Goal: Information Seeking & Learning: Learn about a topic

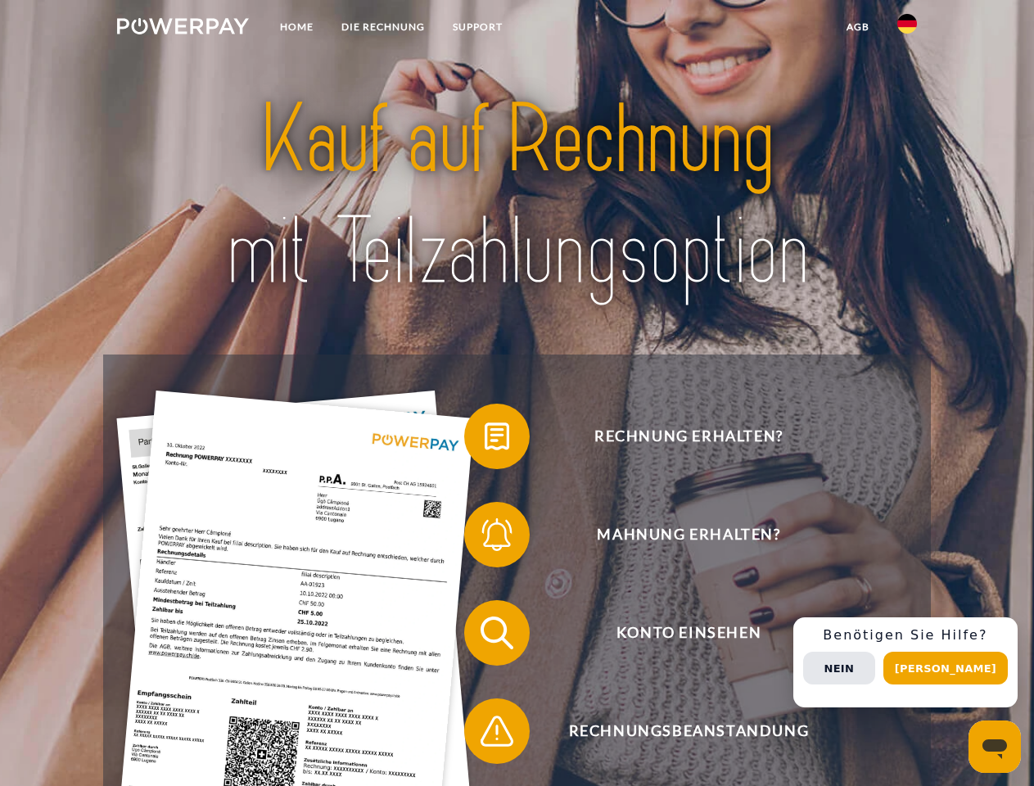
click at [183, 29] on img at bounding box center [183, 26] width 132 height 16
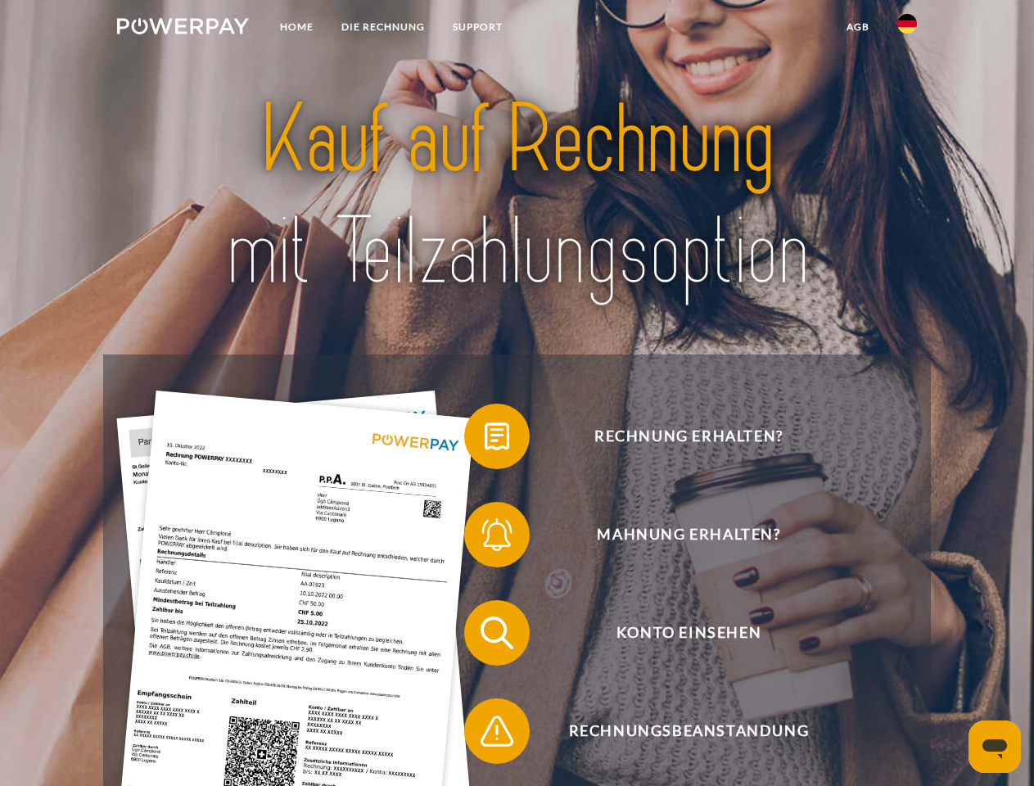
click at [907, 29] on img at bounding box center [907, 24] width 20 height 20
click at [857, 27] on link "agb" at bounding box center [857, 26] width 51 height 29
click at [485, 440] on span at bounding box center [472, 436] width 82 height 82
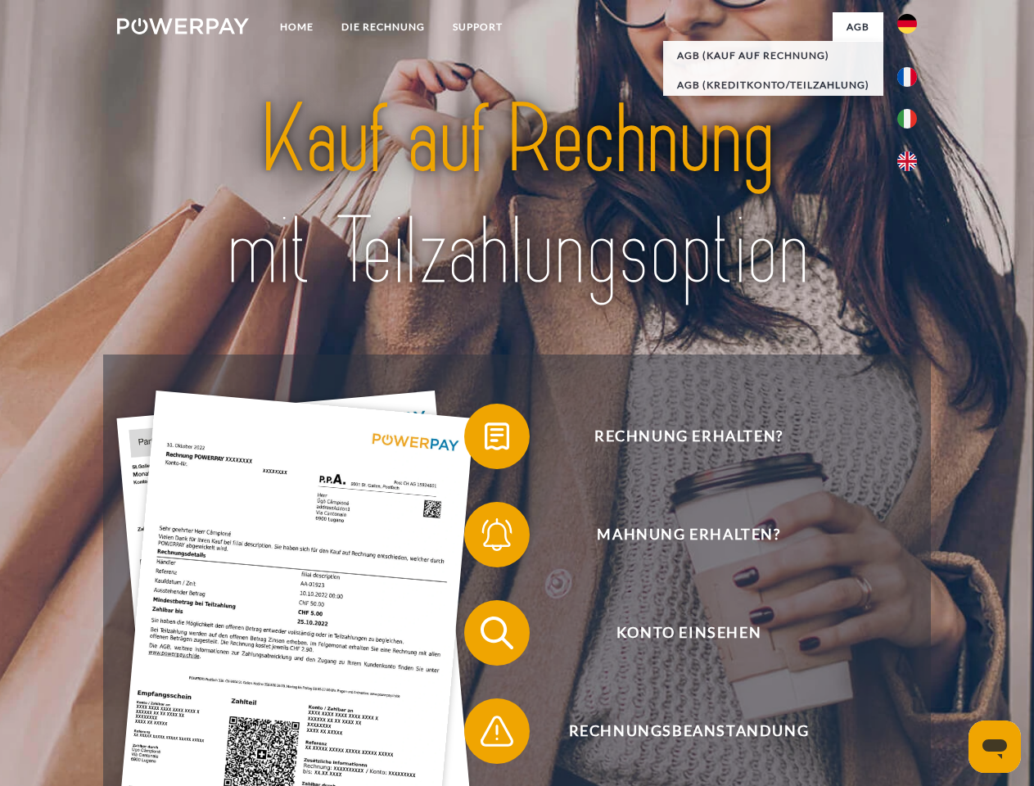
click at [485, 538] on span at bounding box center [472, 535] width 82 height 82
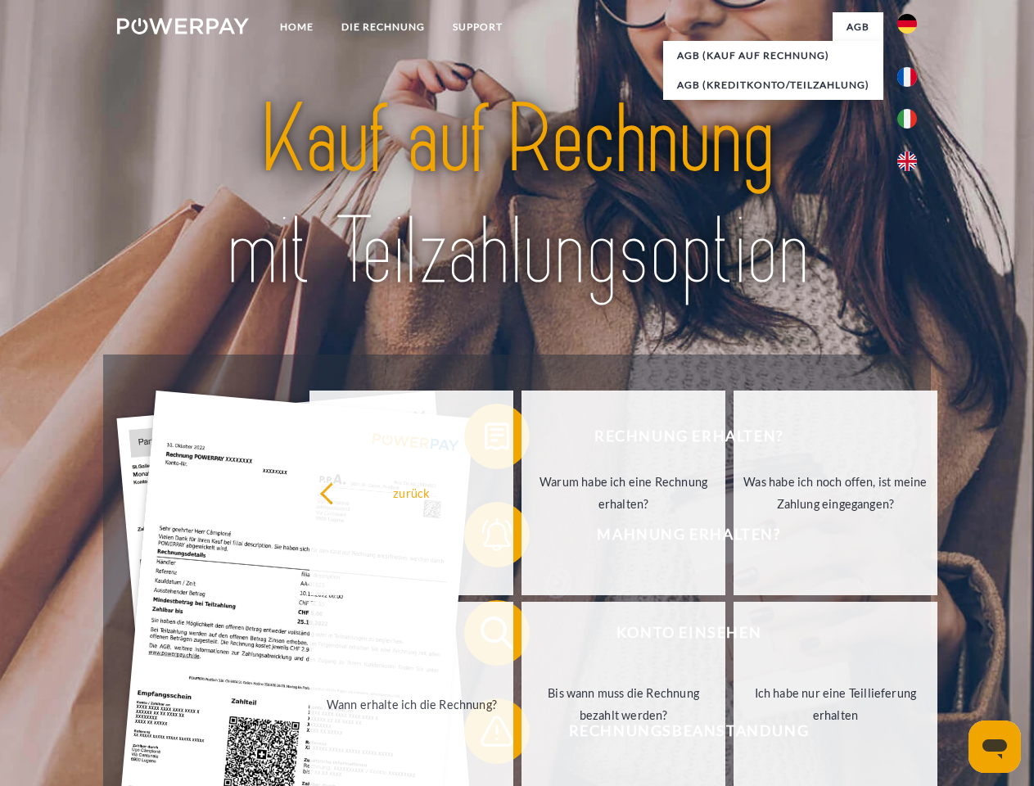
click at [521, 636] on link "Bis wann muss die Rechnung bezahlt werden?" at bounding box center [623, 704] width 204 height 205
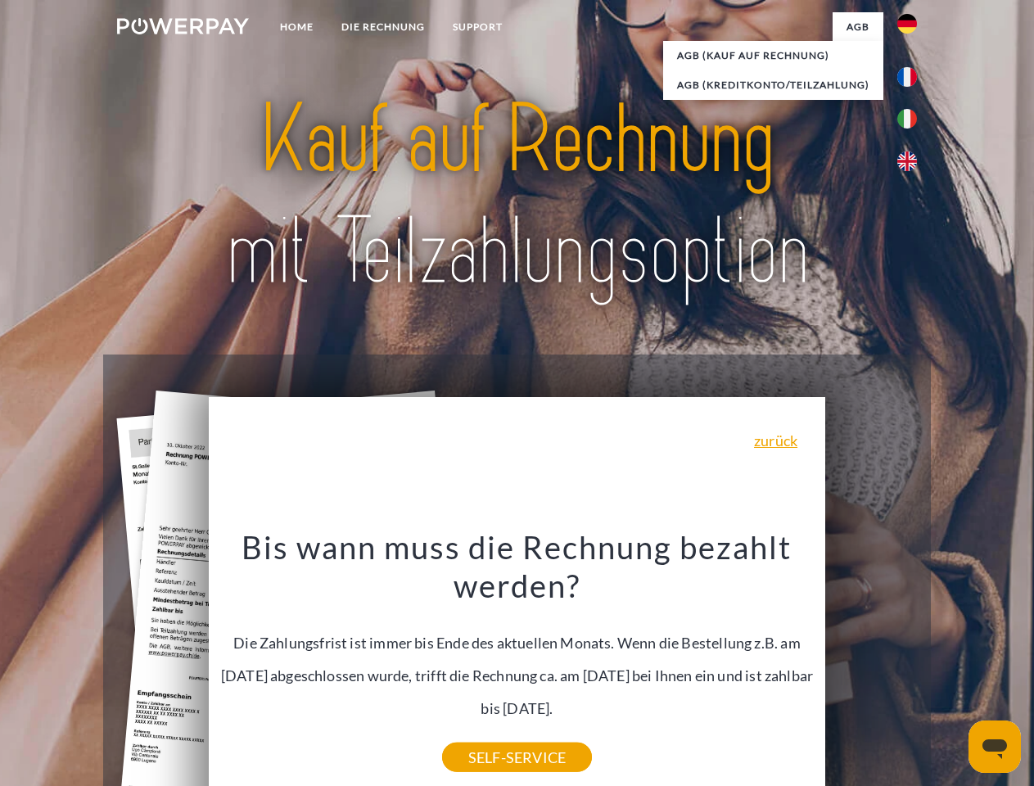
click at [485, 734] on div "Rechnung erhalten? Mahnung erhalten? Konto einsehen" at bounding box center [516, 681] width 827 height 655
click at [911, 662] on div "Rechnung erhalten? Mahnung erhalten? Konto einsehen" at bounding box center [516, 681] width 827 height 655
click at [871, 665] on span "Konto einsehen" at bounding box center [688, 632] width 401 height 65
click at [951, 668] on header "Home DIE RECHNUNG SUPPORT" at bounding box center [517, 565] width 1034 height 1130
